Goal: Find specific page/section: Find specific page/section

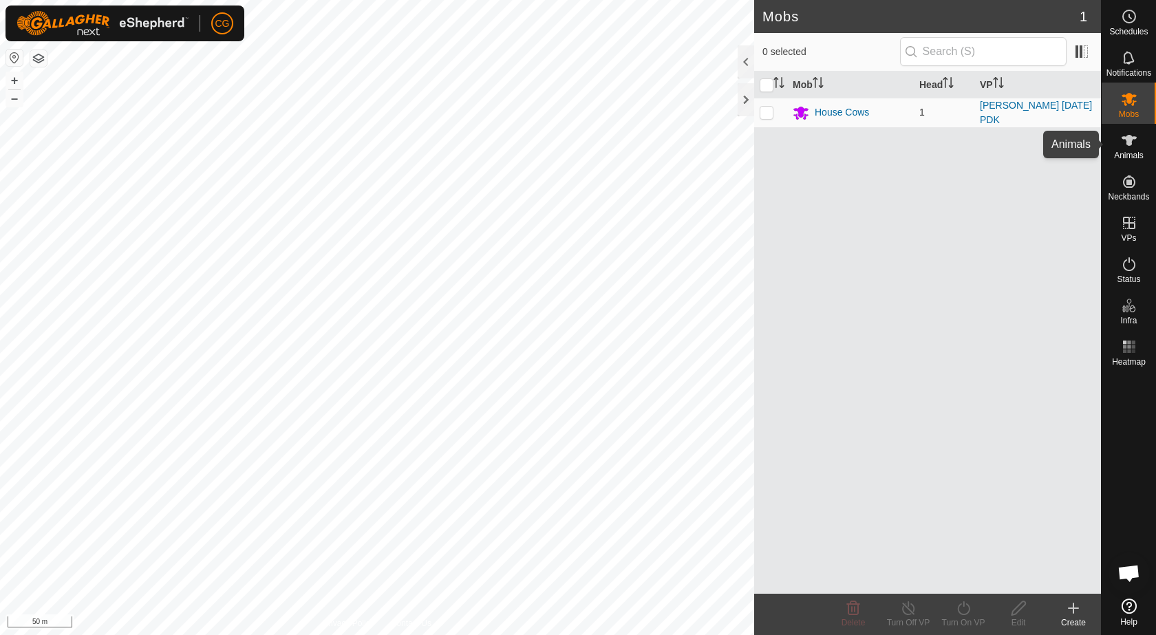
click at [1131, 153] on span "Animals" at bounding box center [1129, 155] width 30 height 8
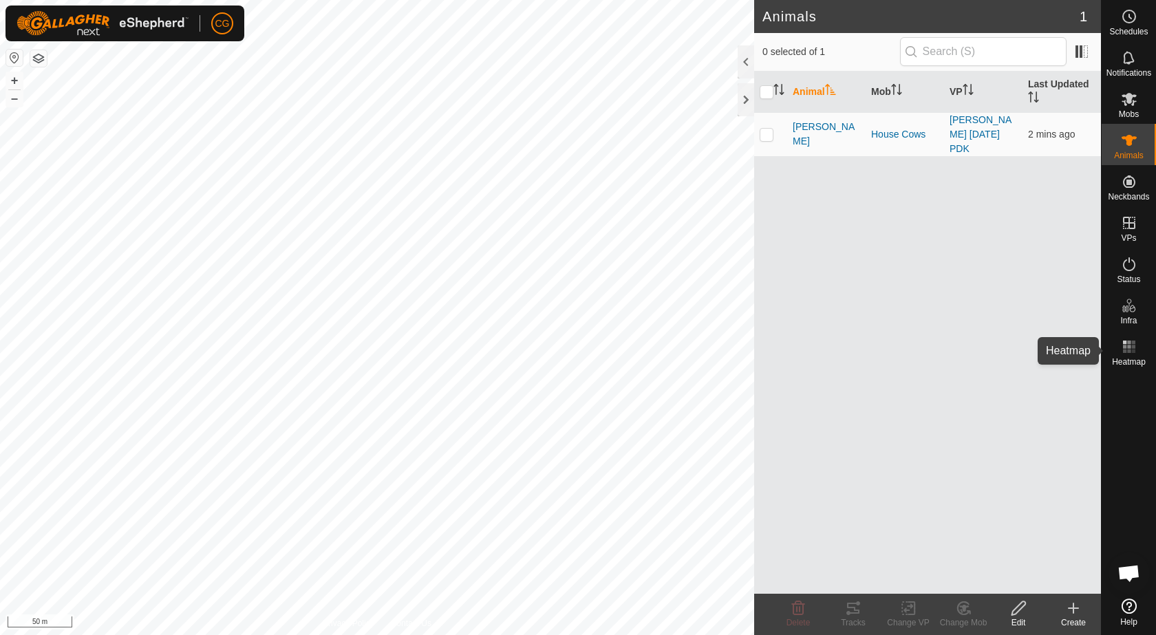
click at [1127, 358] on span "Heatmap" at bounding box center [1129, 362] width 34 height 8
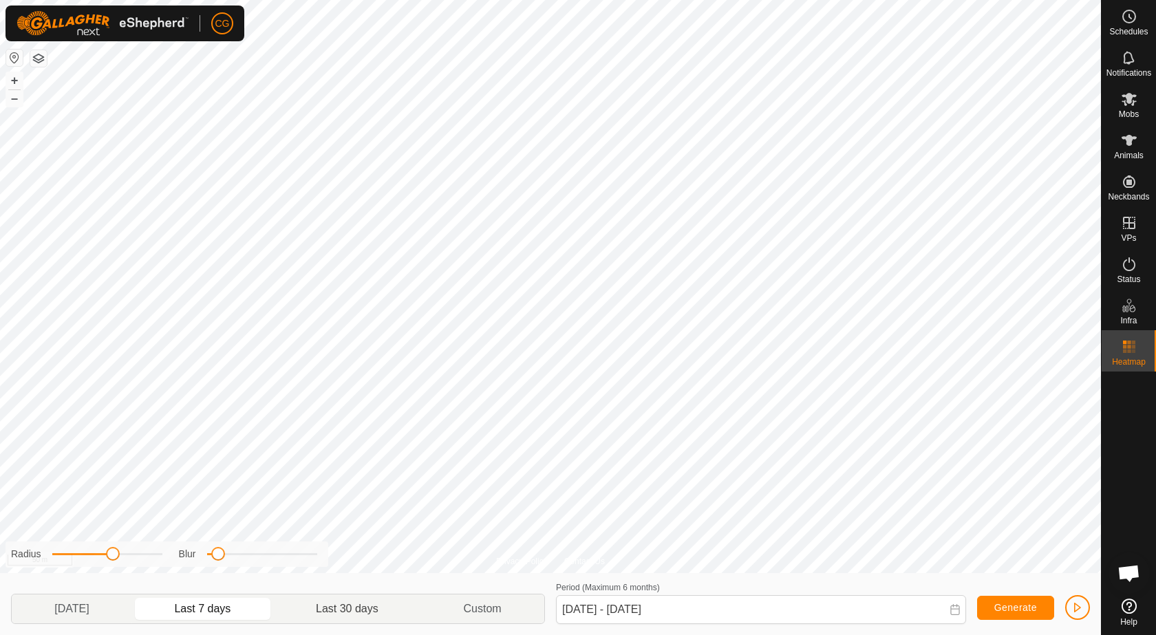
click at [345, 610] on p-togglebutton "Last 30 days" at bounding box center [347, 609] width 147 height 29
type input "[DATE] - [DATE]"
